Goal: Task Accomplishment & Management: Manage account settings

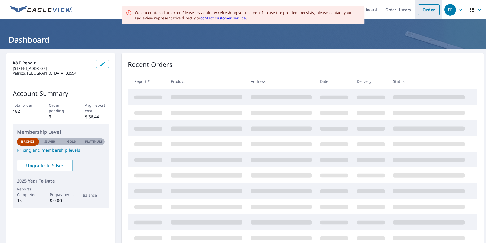
click at [425, 11] on link "Order" at bounding box center [429, 9] width 22 height 11
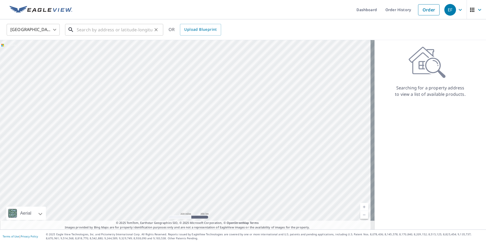
click at [137, 32] on input "text" at bounding box center [115, 29] width 76 height 15
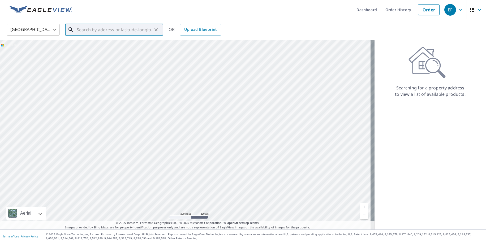
click at [123, 30] on input "text" at bounding box center [115, 29] width 76 height 15
paste input "https://www.dropbox.com/scl/fo/y9i0kmiqcjqrstccwvq"
type input "h"
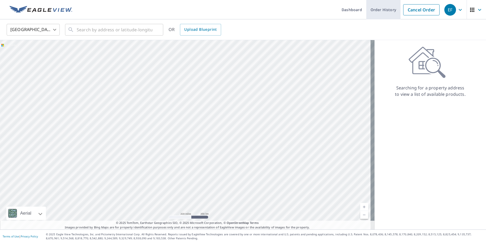
click at [376, 10] on link "Order History" at bounding box center [383, 9] width 34 height 19
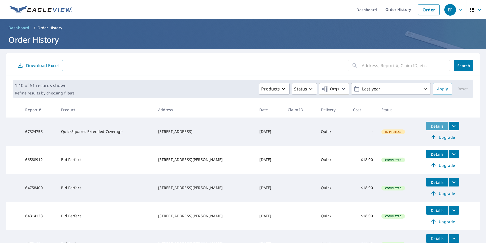
click at [435, 129] on span "Details" at bounding box center [437, 126] width 16 height 5
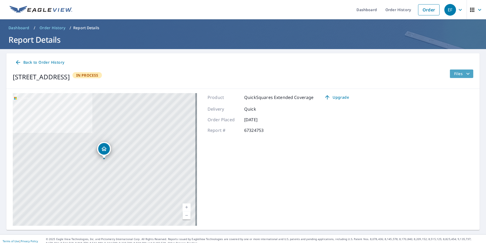
click at [458, 76] on span "Files" at bounding box center [462, 74] width 17 height 6
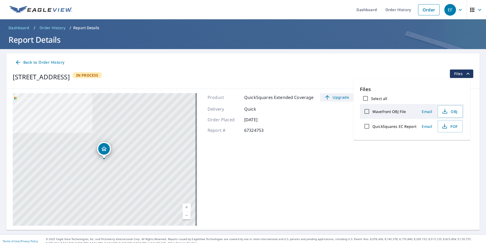
click at [334, 98] on span "Upgrade" at bounding box center [336, 97] width 27 height 6
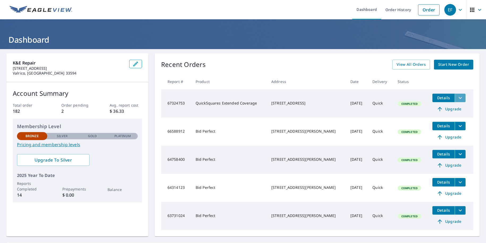
click at [457, 100] on icon "filesDropdownBtn-67324753" at bounding box center [460, 98] width 6 height 6
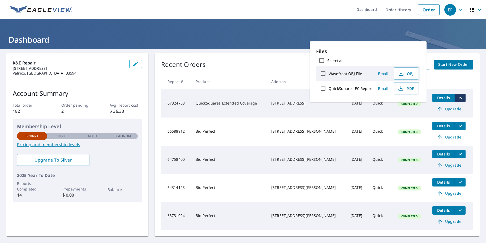
click at [210, 102] on td "QuickSquares Extended Coverage" at bounding box center [229, 103] width 76 height 28
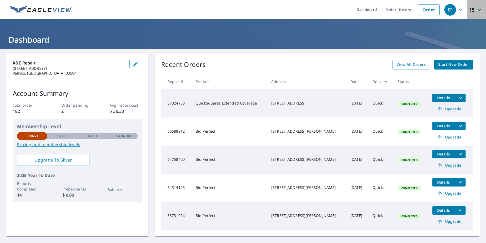
click at [470, 10] on icon "button" at bounding box center [472, 10] width 4 height 4
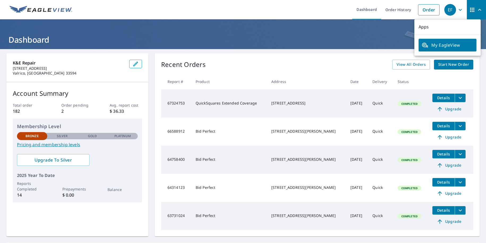
click at [450, 10] on div "EF" at bounding box center [451, 10] width 12 height 12
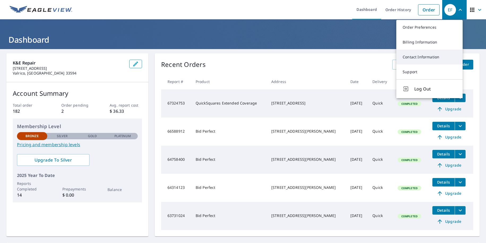
click at [425, 55] on link "Contact Information" at bounding box center [429, 57] width 66 height 15
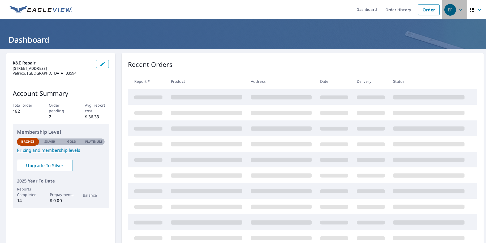
click at [457, 9] on icon "button" at bounding box center [460, 10] width 6 height 6
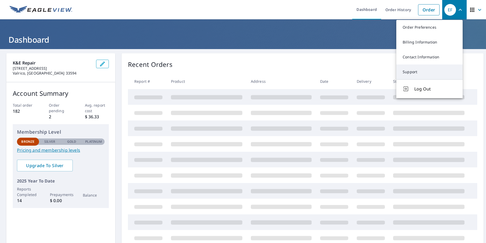
click at [428, 72] on link "Support" at bounding box center [429, 72] width 66 height 15
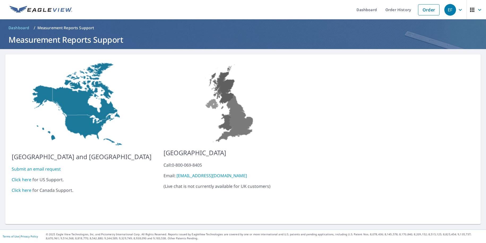
click at [28, 177] on link "Click here" at bounding box center [22, 180] width 20 height 6
click at [394, 9] on link "Order History" at bounding box center [398, 9] width 34 height 19
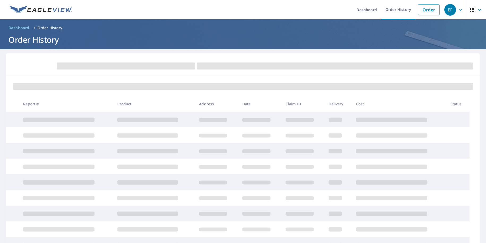
click at [390, 95] on div at bounding box center [242, 86] width 473 height 20
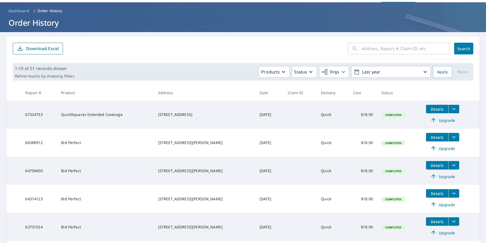
scroll to position [27, 0]
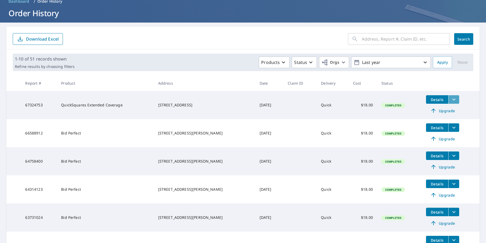
click at [451, 101] on icon "filesDropdownBtn-67324753" at bounding box center [454, 99] width 6 height 6
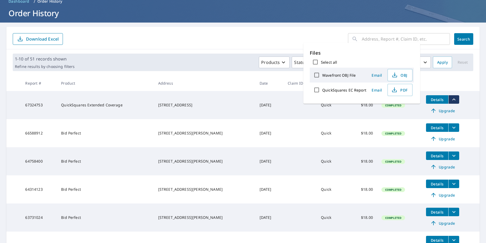
click at [259, 29] on div "​ Search Download Excel" at bounding box center [242, 38] width 473 height 23
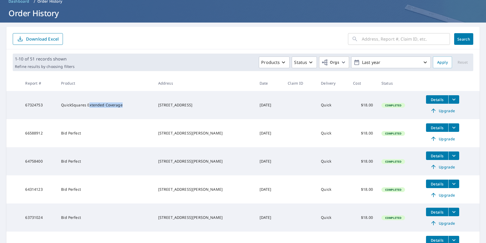
drag, startPoint x: 89, startPoint y: 104, endPoint x: 153, endPoint y: 103, distance: 63.5
click at [153, 103] on td "QuickSquares Extended Coverage" at bounding box center [105, 105] width 97 height 28
click at [435, 102] on button "Details" at bounding box center [437, 99] width 22 height 8
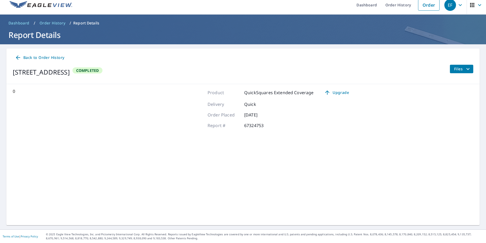
scroll to position [5, 0]
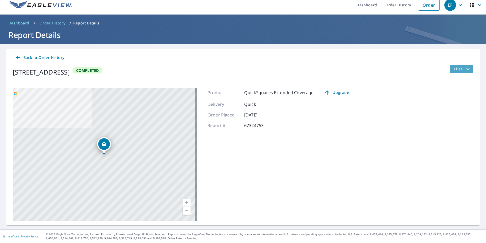
click at [465, 69] on icon "filesDropdownBtn-67324753" at bounding box center [468, 69] width 6 height 6
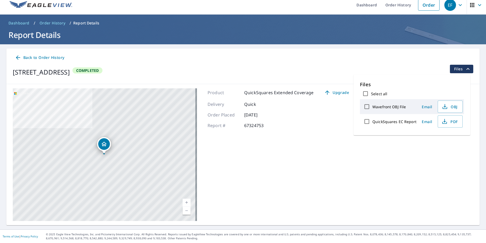
click at [340, 174] on div "Product QuickSquares Extended Coverage Upgrade Delivery Quick Order Placed [DAT…" at bounding box center [281, 154] width 146 height 133
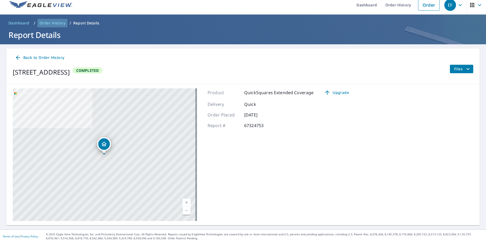
click at [59, 22] on span "Order History" at bounding box center [53, 22] width 26 height 5
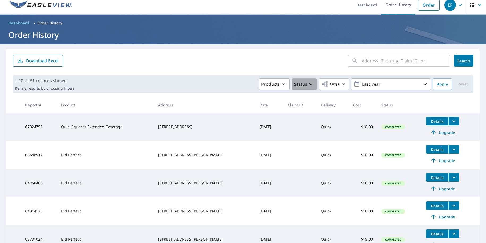
click at [309, 84] on icon "button" at bounding box center [310, 84] width 3 height 2
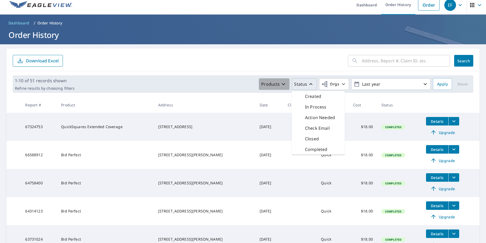
click at [284, 84] on div "Products" at bounding box center [274, 84] width 26 height 6
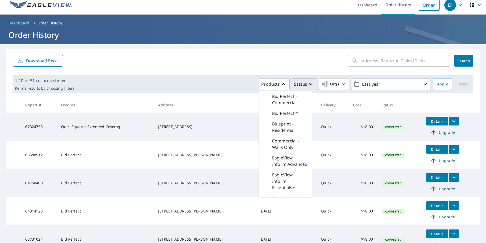
click at [82, 129] on td "QuickSquares Extended Coverage" at bounding box center [105, 127] width 97 height 28
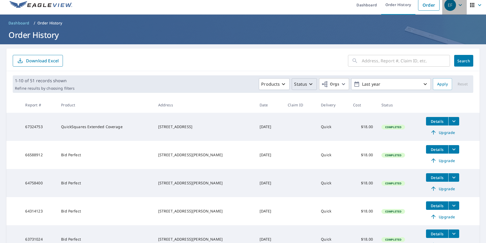
click at [457, 6] on icon "button" at bounding box center [460, 5] width 6 height 6
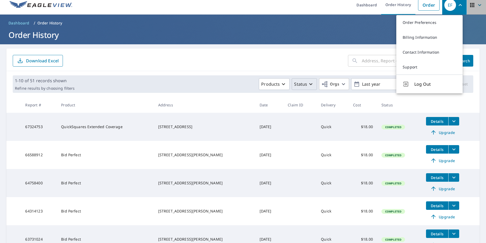
click at [477, 7] on icon "button" at bounding box center [480, 5] width 6 height 6
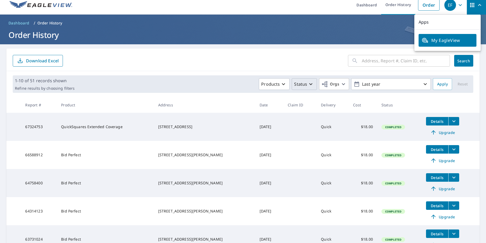
click at [15, 25] on span "Dashboard" at bounding box center [18, 22] width 21 height 5
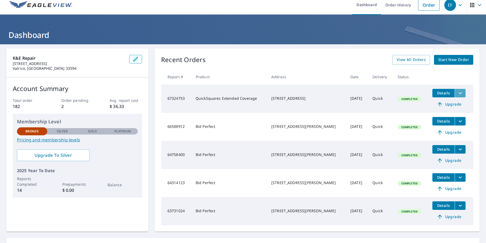
click at [457, 95] on icon "filesDropdownBtn-67324753" at bounding box center [460, 93] width 6 height 6
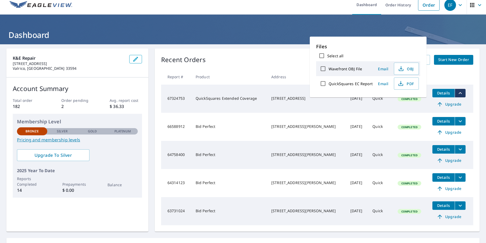
click at [322, 56] on input "Select all" at bounding box center [321, 55] width 11 height 11
checkbox input "true"
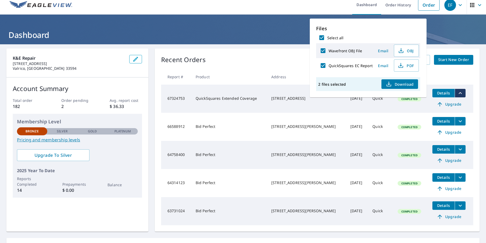
click at [297, 53] on div "Recent Orders View All Orders Start New Order Report # Product Address Date Del…" at bounding box center [317, 140] width 325 height 183
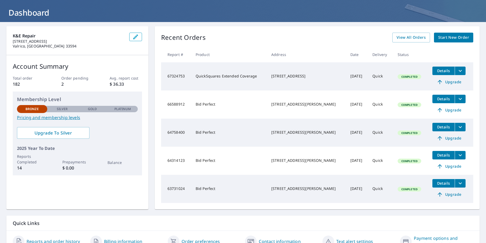
scroll to position [54, 0]
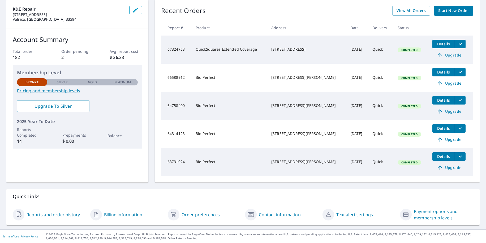
click at [176, 45] on td "67324753" at bounding box center [176, 50] width 30 height 28
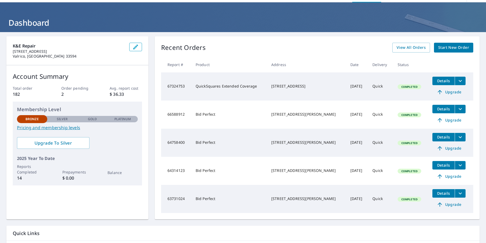
scroll to position [1, 0]
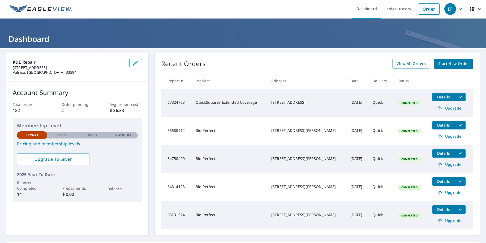
click at [477, 10] on icon "button" at bounding box center [480, 9] width 6 height 6
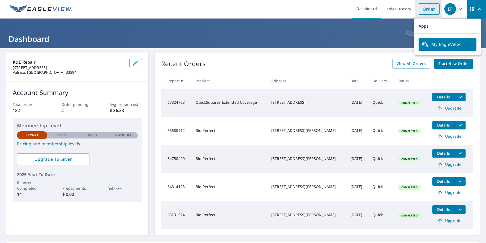
click at [433, 8] on link "Order" at bounding box center [429, 8] width 22 height 11
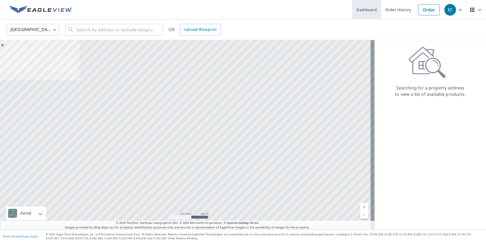
click at [374, 12] on link "Dashboard" at bounding box center [366, 9] width 29 height 19
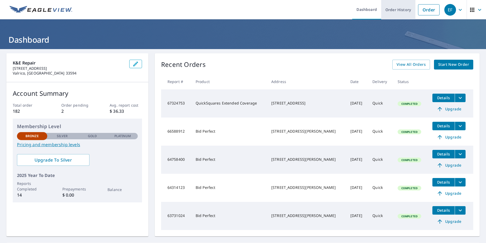
click at [396, 11] on link "Order History" at bounding box center [398, 9] width 34 height 19
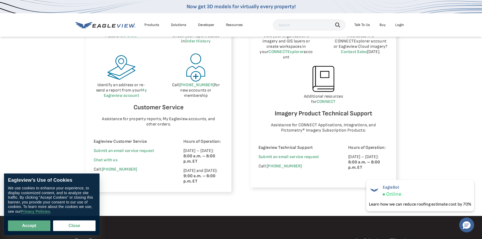
scroll to position [239, 0]
